Goal: Transaction & Acquisition: Purchase product/service

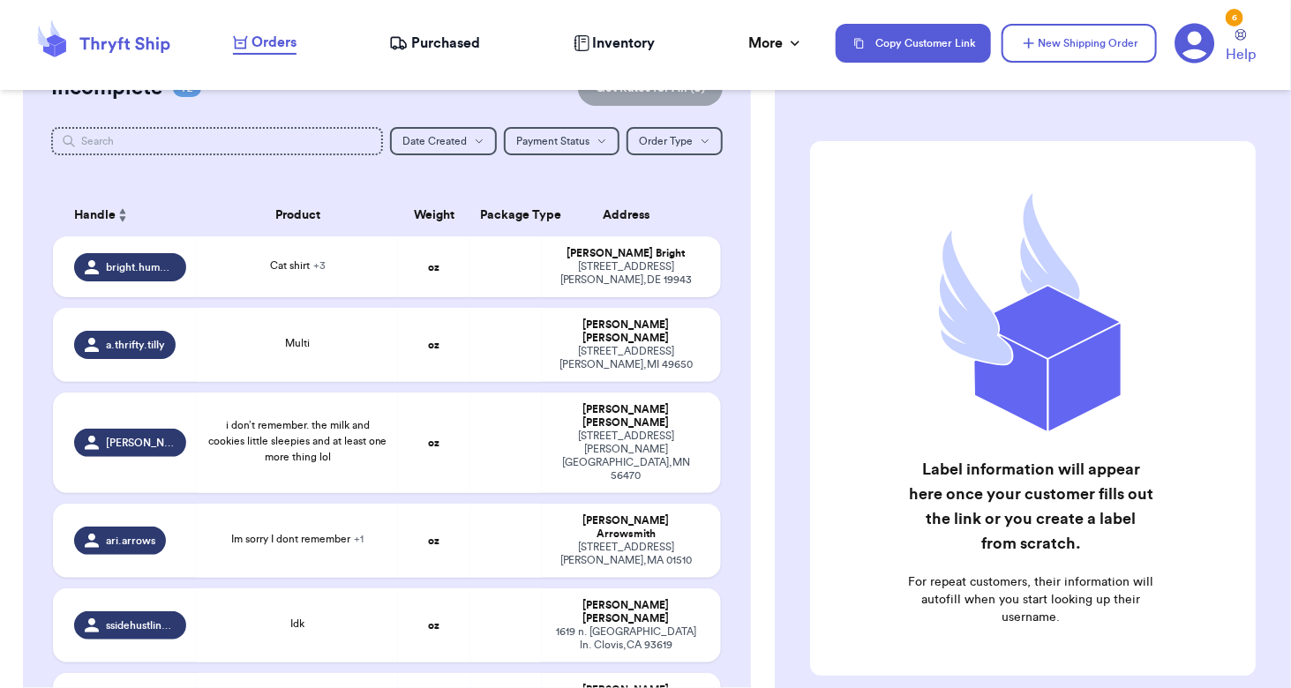
scroll to position [183, 0]
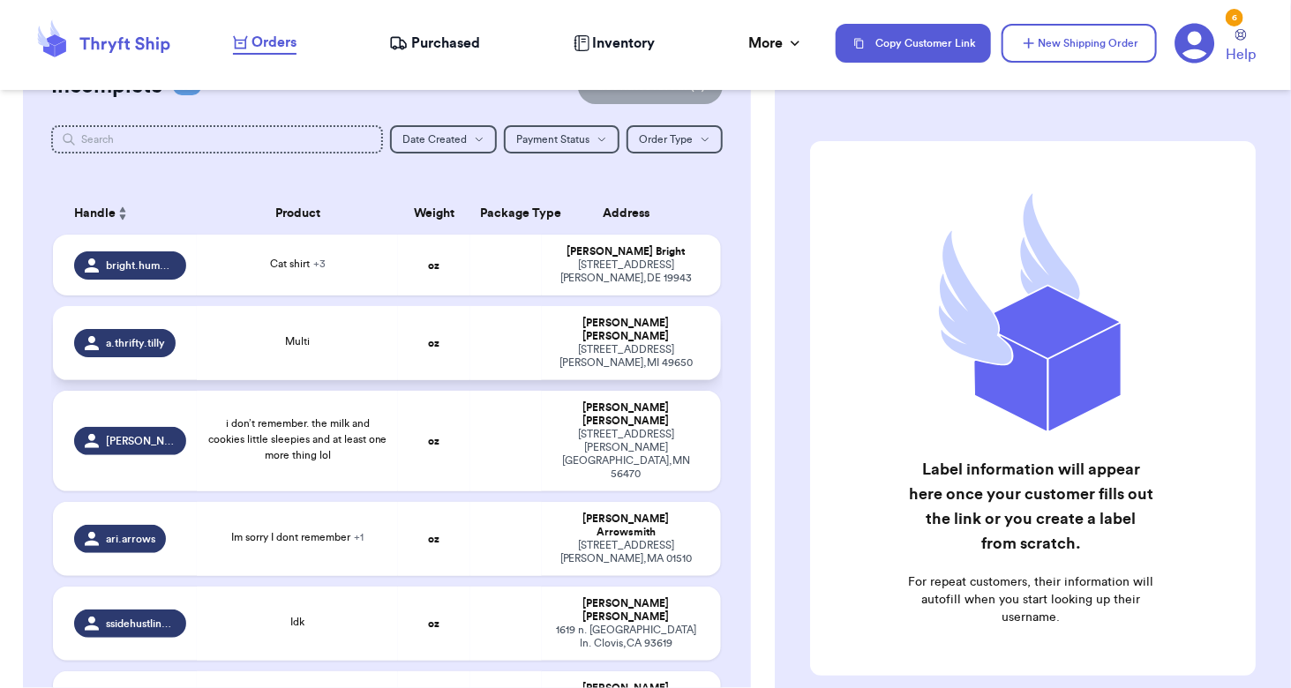
click at [337, 336] on div "Multi" at bounding box center [297, 342] width 180 height 19
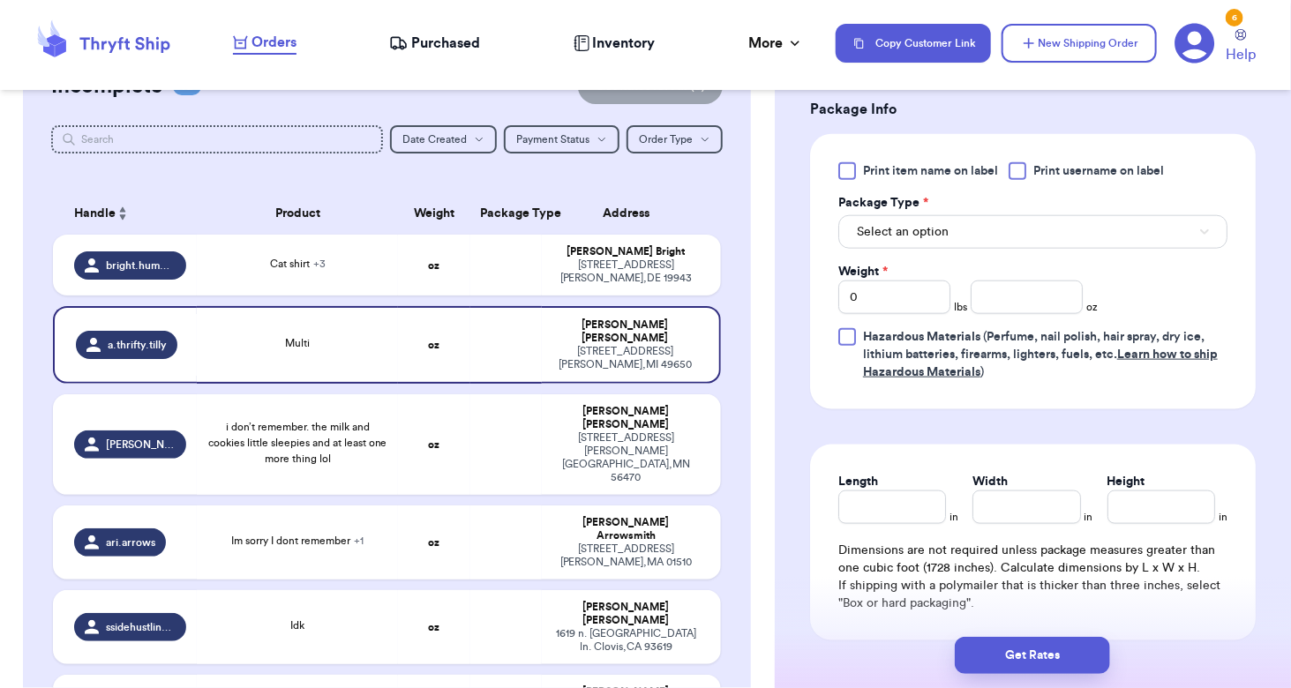
scroll to position [732, 0]
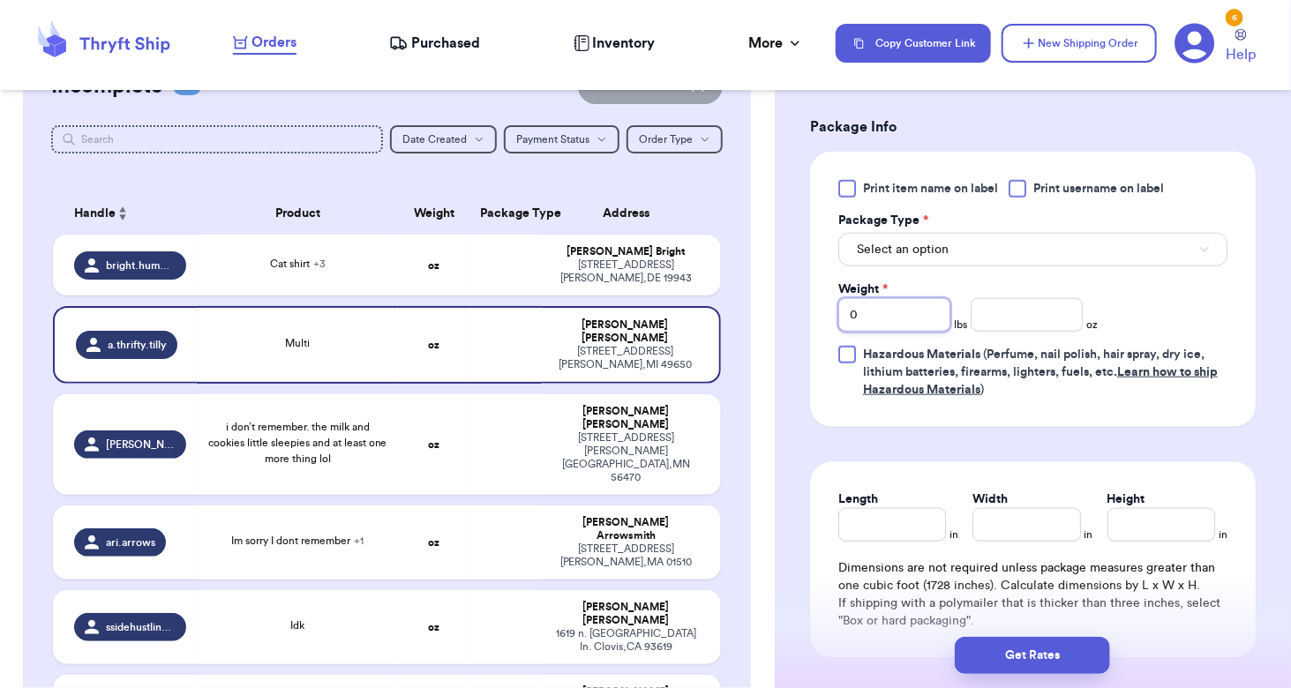
click at [909, 306] on input "0" at bounding box center [894, 315] width 112 height 34
click at [1048, 314] on input "number" at bounding box center [1026, 315] width 112 height 34
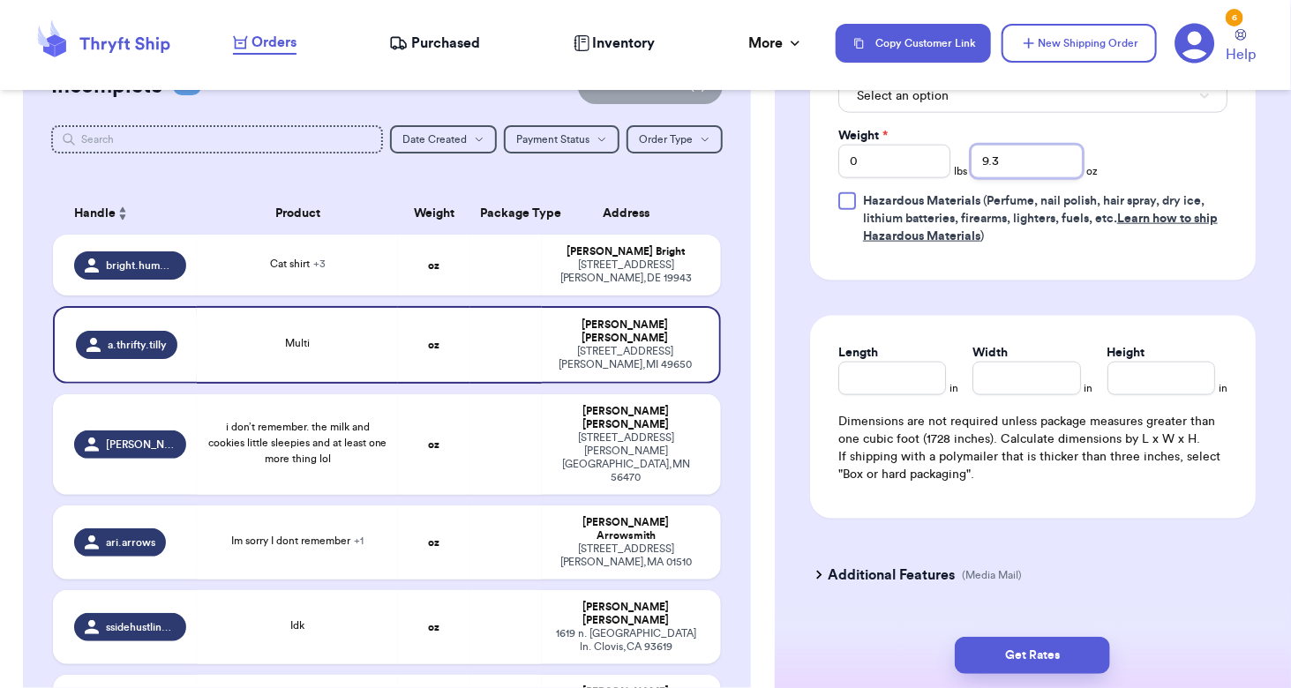
scroll to position [926, 0]
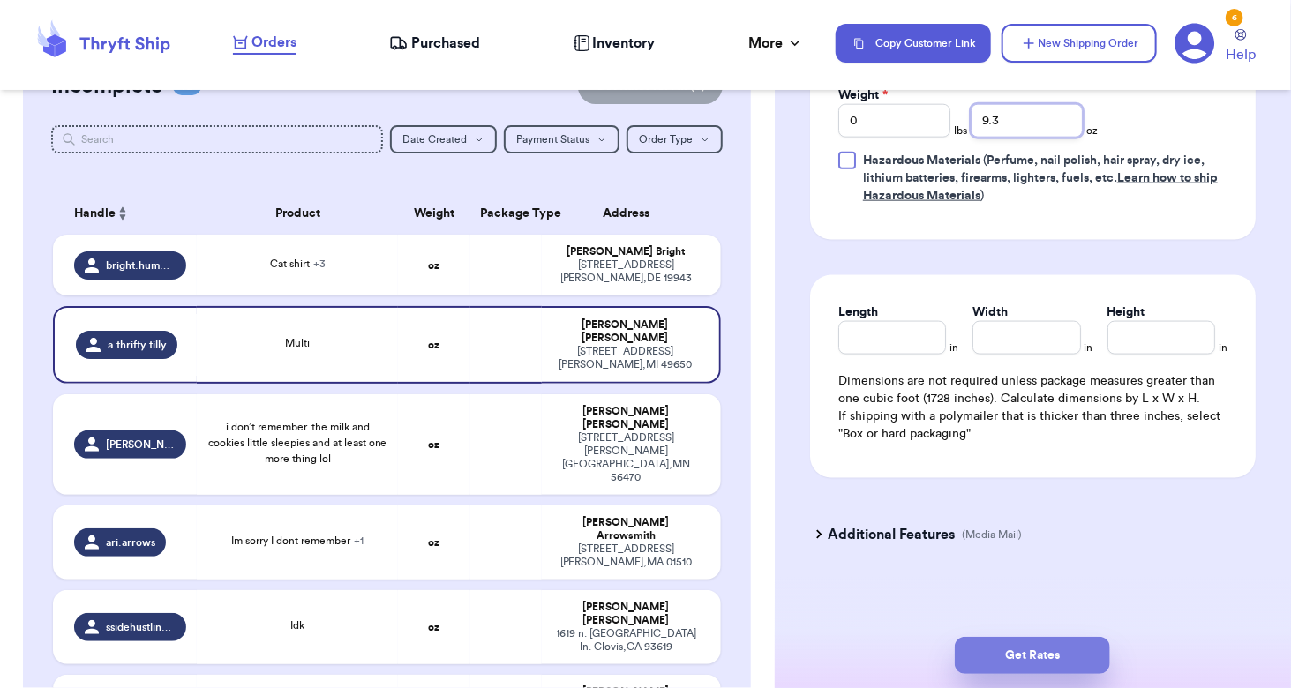
type input "9.3"
click at [1050, 655] on button "Get Rates" at bounding box center [1031, 655] width 155 height 37
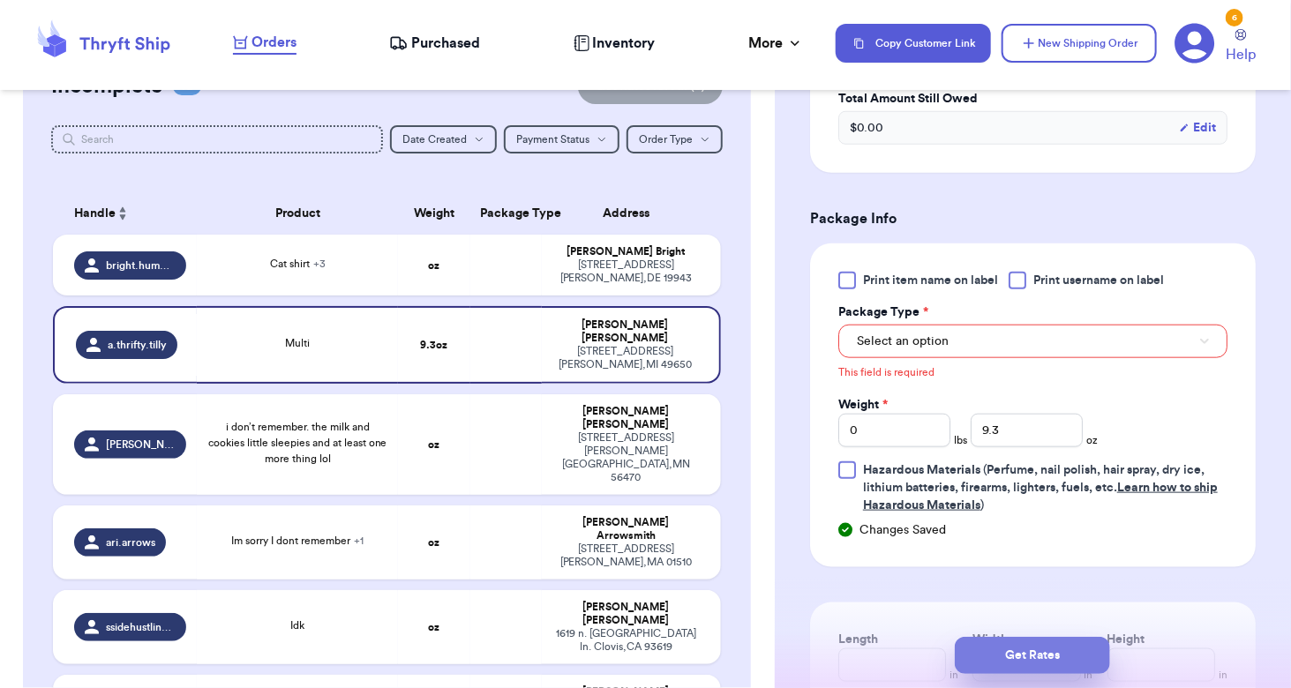
scroll to position [636, 0]
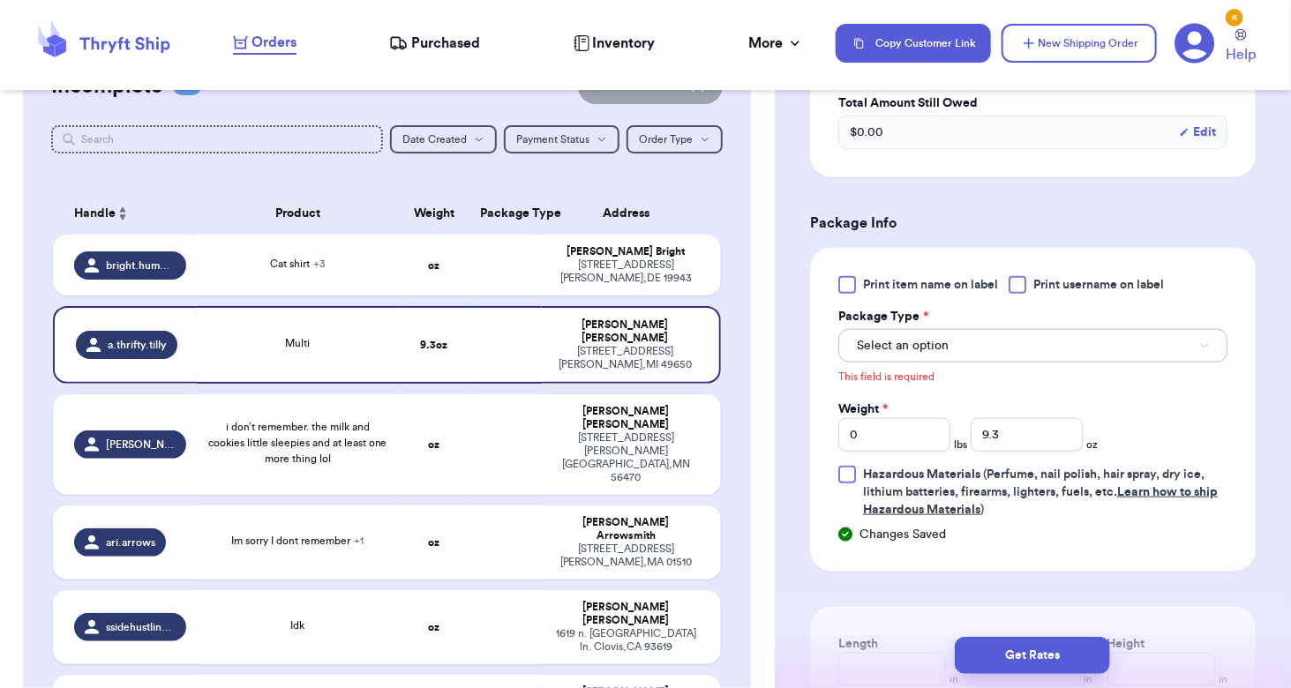
click at [1052, 331] on button "Select an option" at bounding box center [1032, 346] width 389 height 34
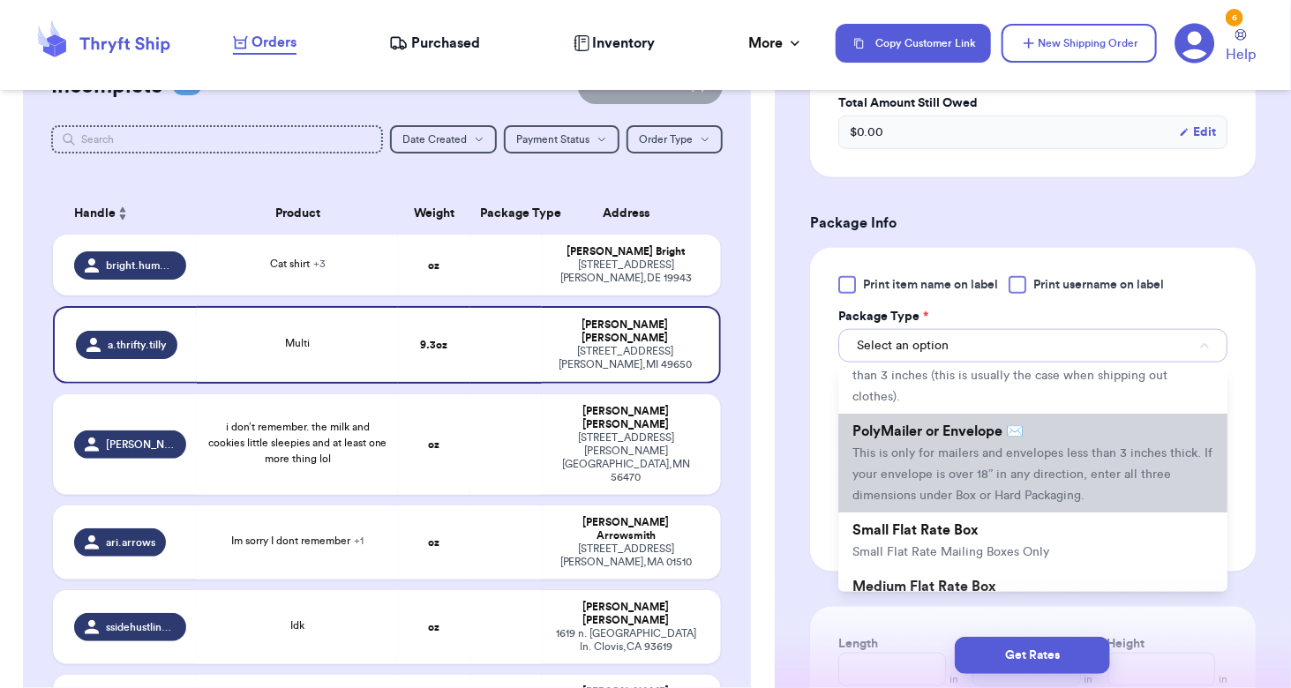
scroll to position [86, 0]
click at [1036, 468] on span "This is only for mailers and envelopes less than 3 inches thick. If your envelo…" at bounding box center [1032, 474] width 360 height 55
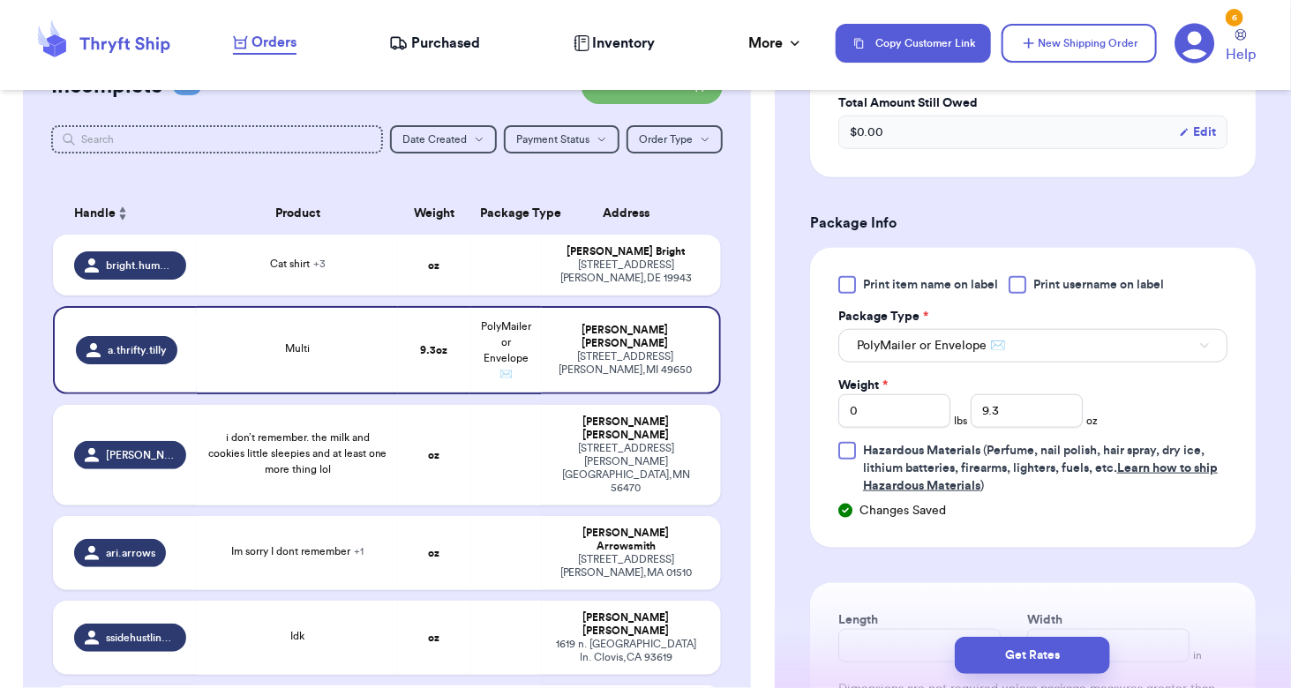
click at [1036, 676] on div "Get Rates" at bounding box center [1033, 655] width 516 height 65
click at [1035, 653] on button "Get Rates" at bounding box center [1031, 655] width 155 height 37
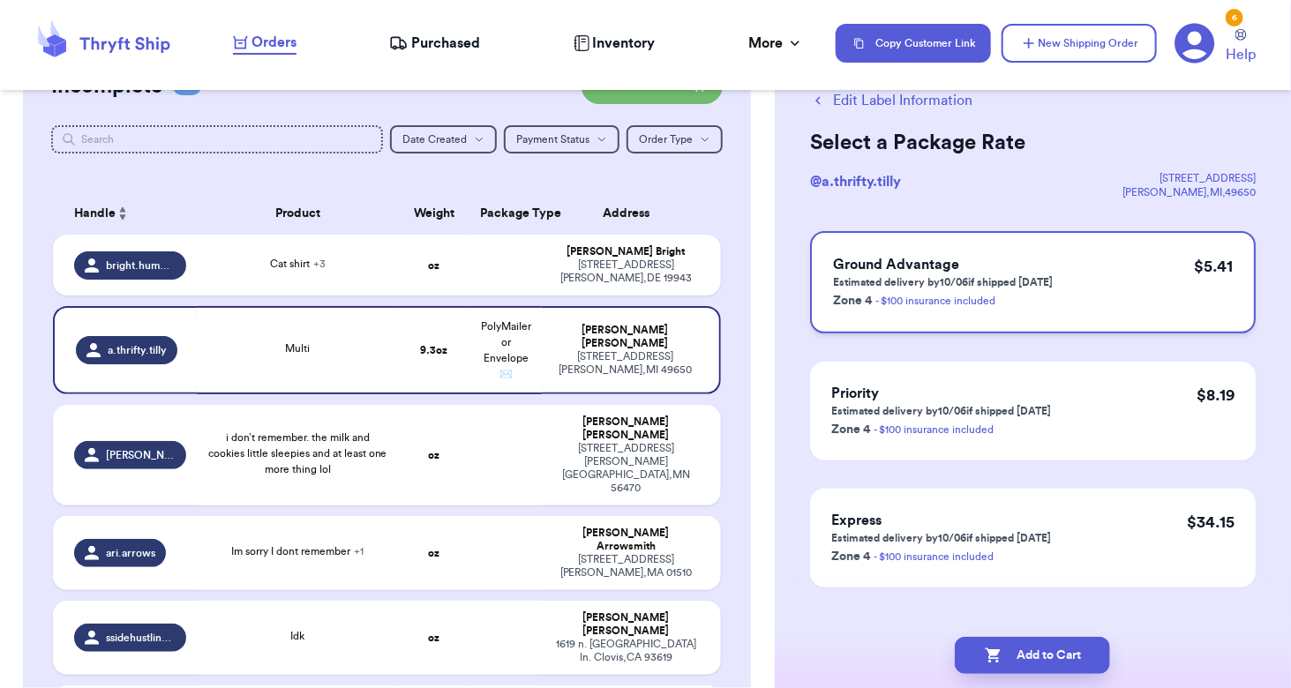
scroll to position [73, 0]
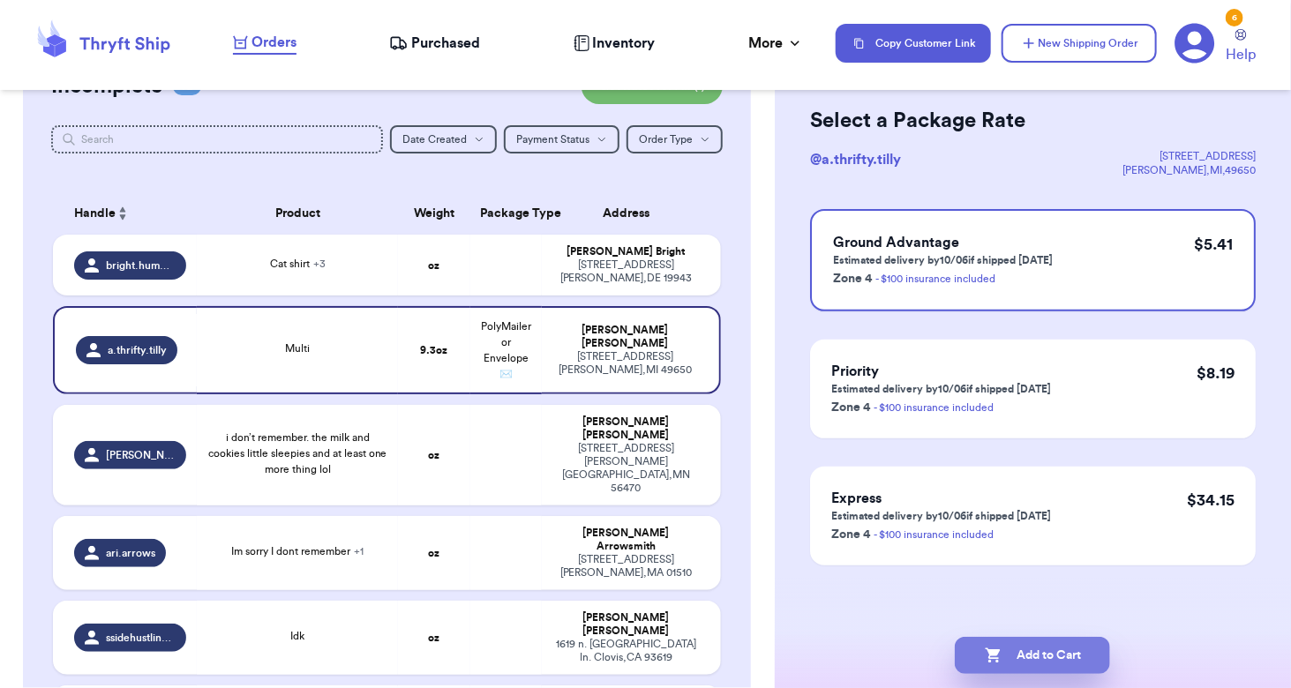
click at [1034, 652] on button "Add to Cart" at bounding box center [1031, 655] width 155 height 37
checkbox input "true"
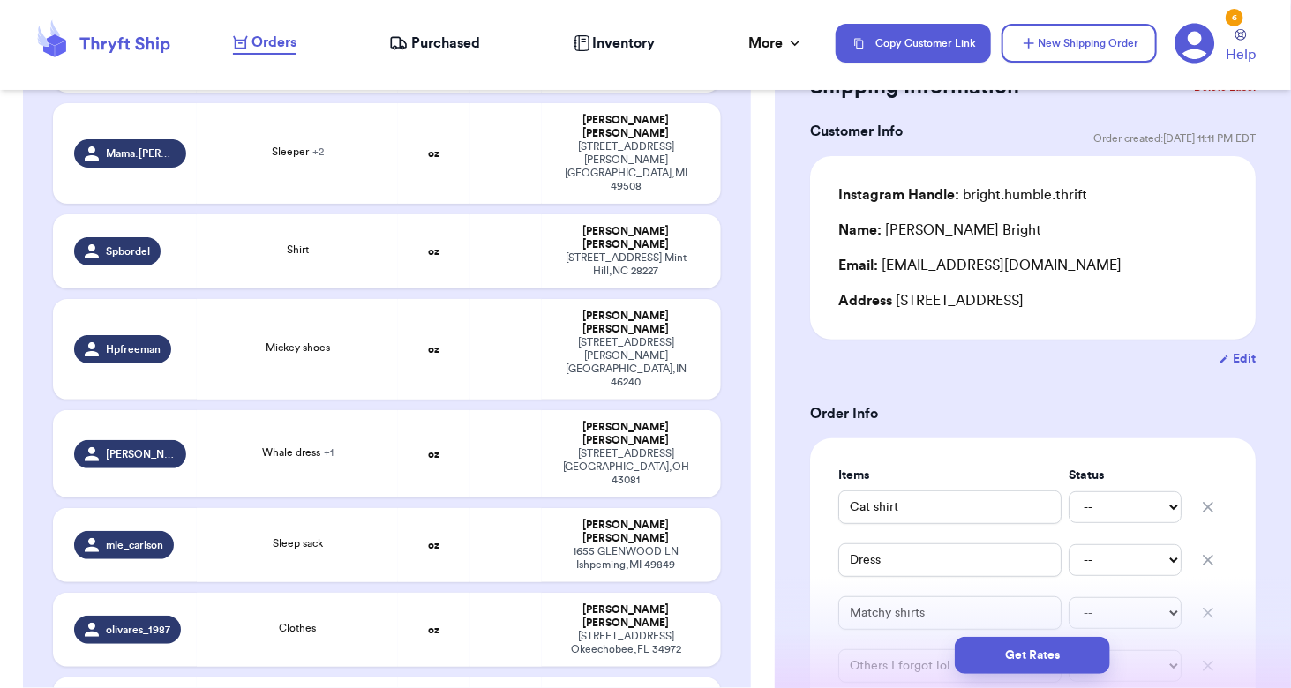
scroll to position [5161, 0]
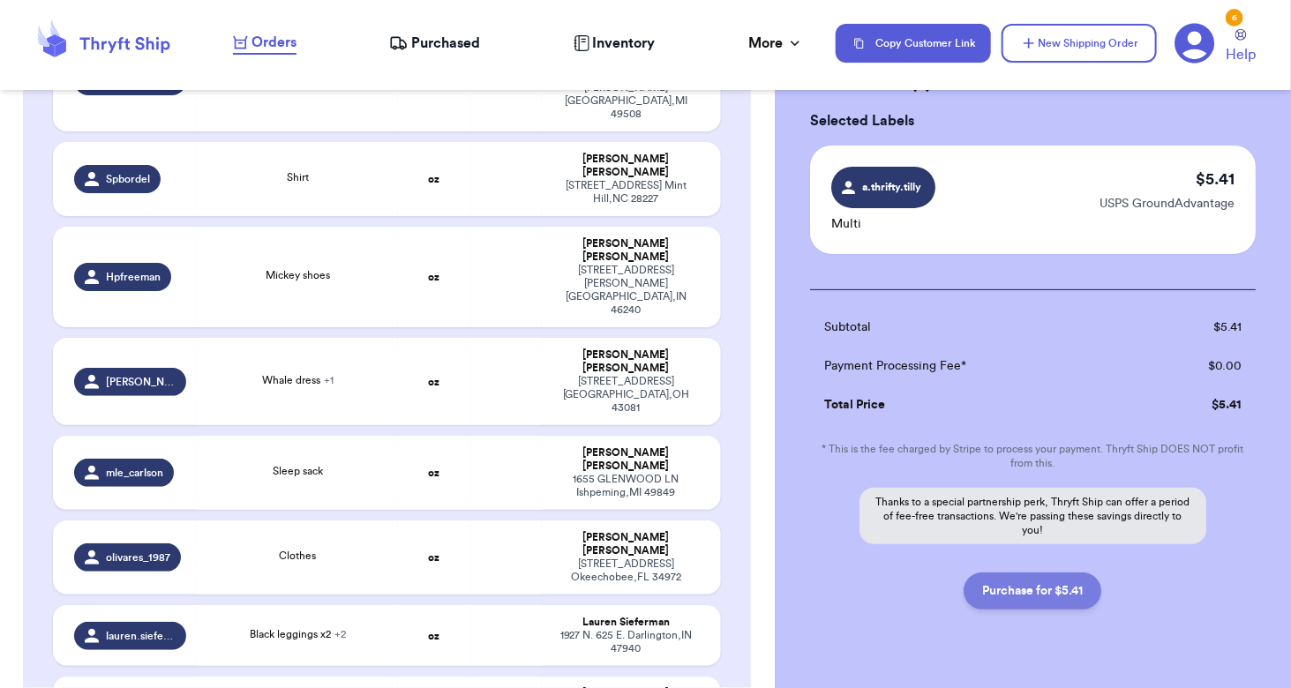
click at [1011, 590] on button "Purchase for $5.41" at bounding box center [1032, 590] width 138 height 37
checkbox input "false"
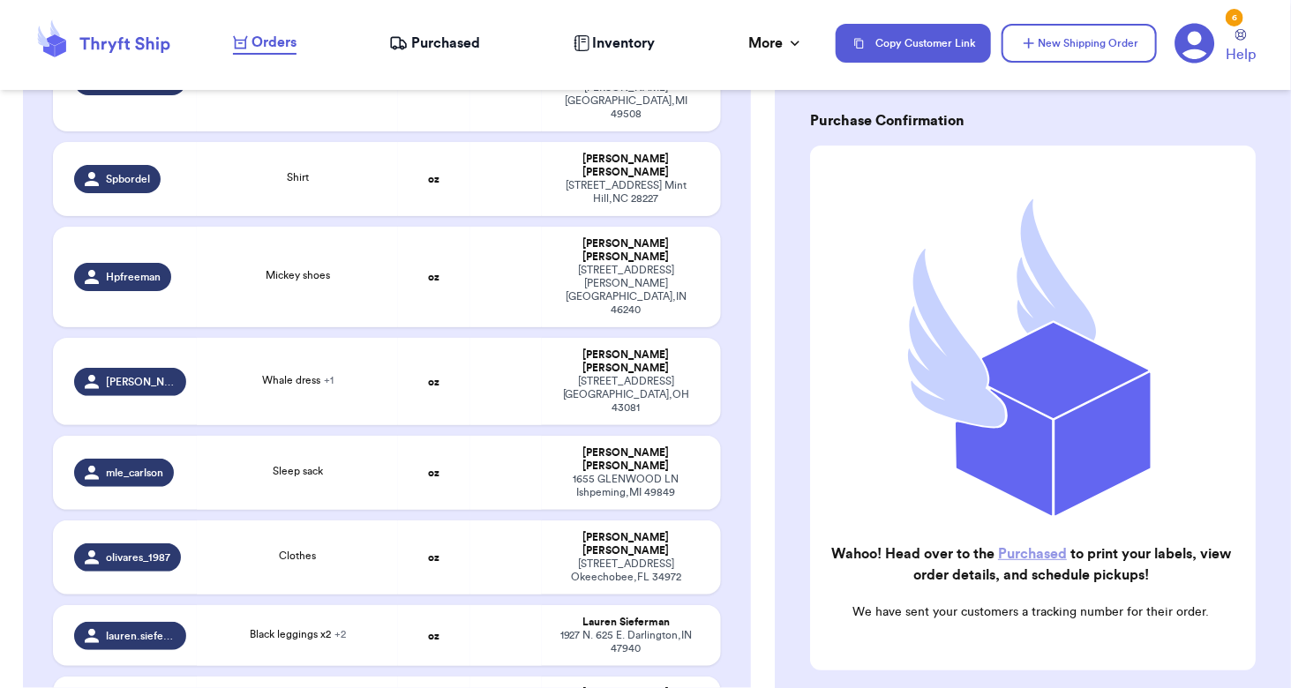
checkbox input "true"
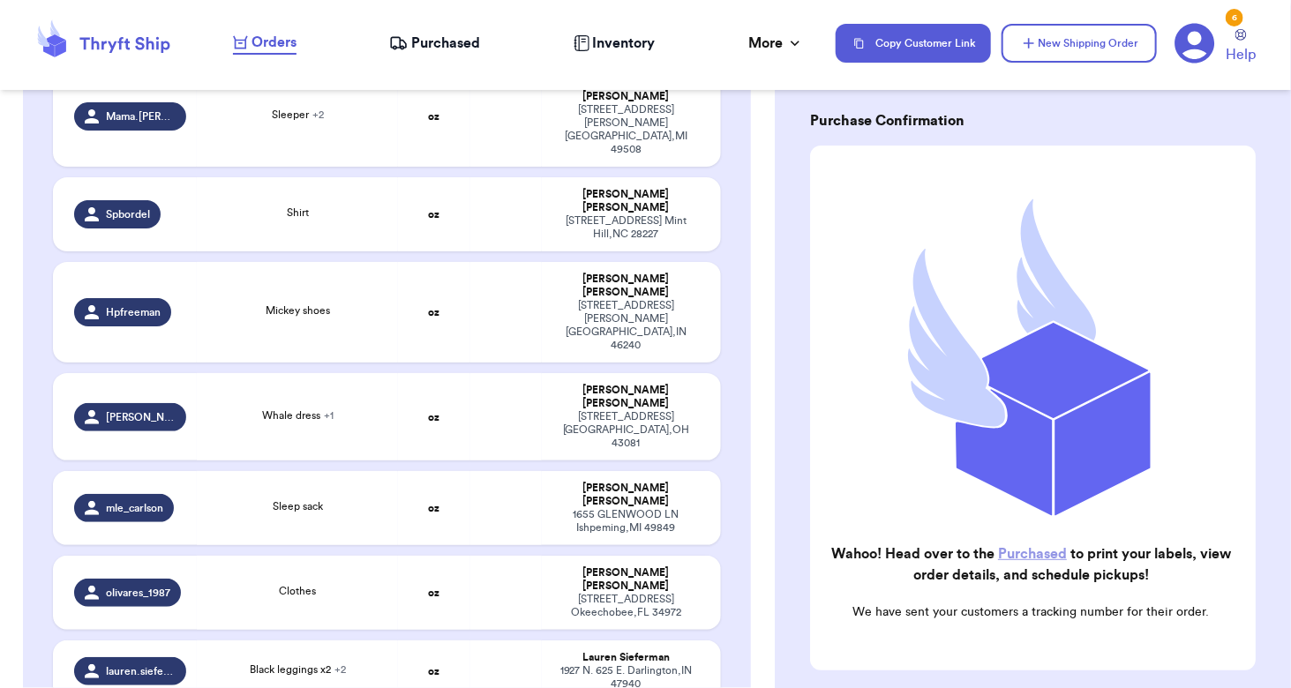
click at [449, 67] on nav "Orders Purchased Inventory More Stats Completed Orders Payments Payouts Copy Cu…" at bounding box center [752, 43] width 1075 height 58
click at [434, 20] on nav "Orders Purchased Inventory More Stats Completed Orders Payments Payouts Copy Cu…" at bounding box center [752, 43] width 1075 height 58
click at [430, 47] on span "Purchased" at bounding box center [445, 43] width 69 height 21
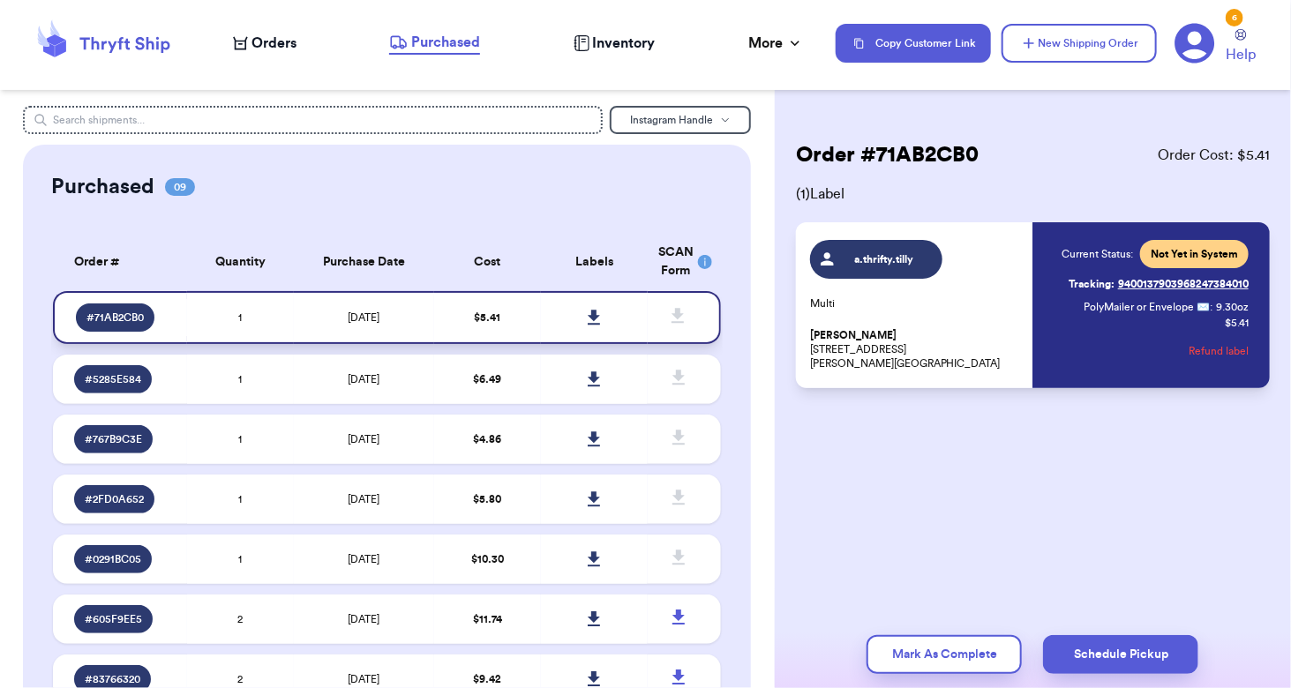
click at [587, 313] on icon at bounding box center [593, 318] width 13 height 16
